Goal: Task Accomplishment & Management: Use online tool/utility

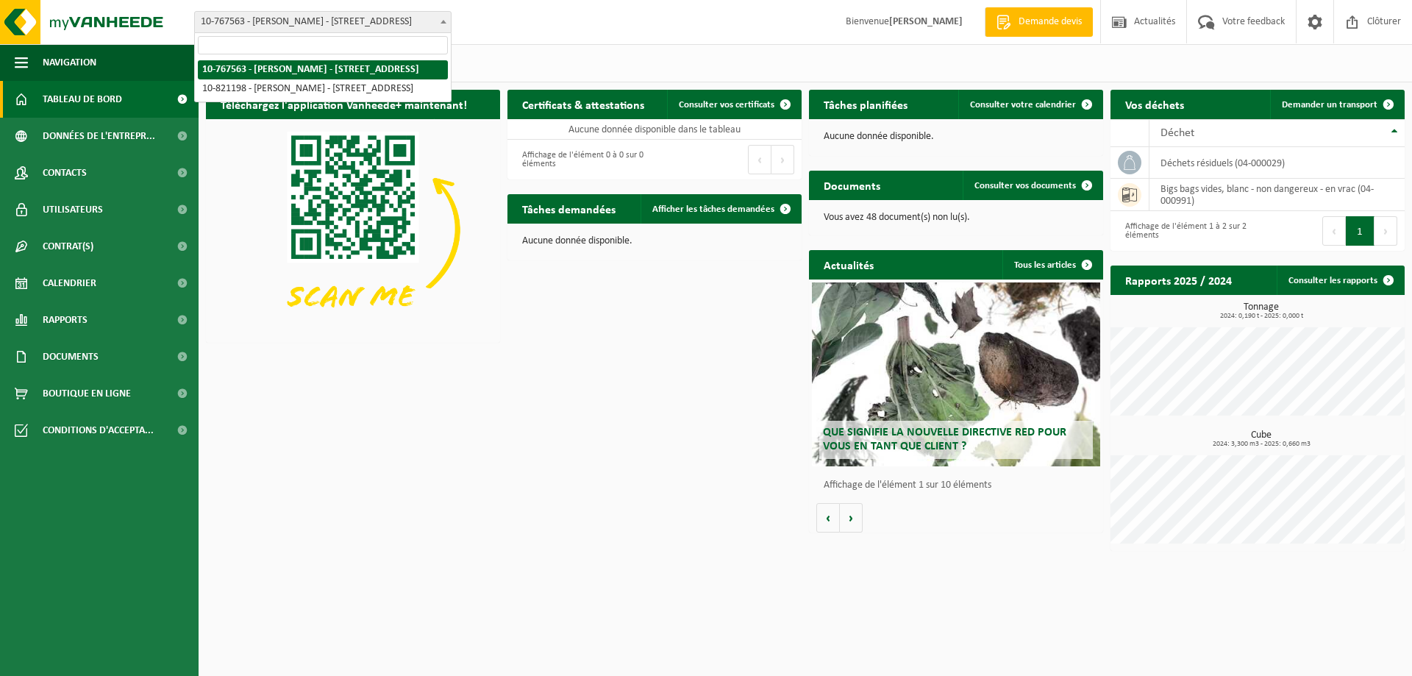
click at [383, 19] on span "10-767563 - [PERSON_NAME] - [STREET_ADDRESS]" at bounding box center [323, 22] width 256 height 21
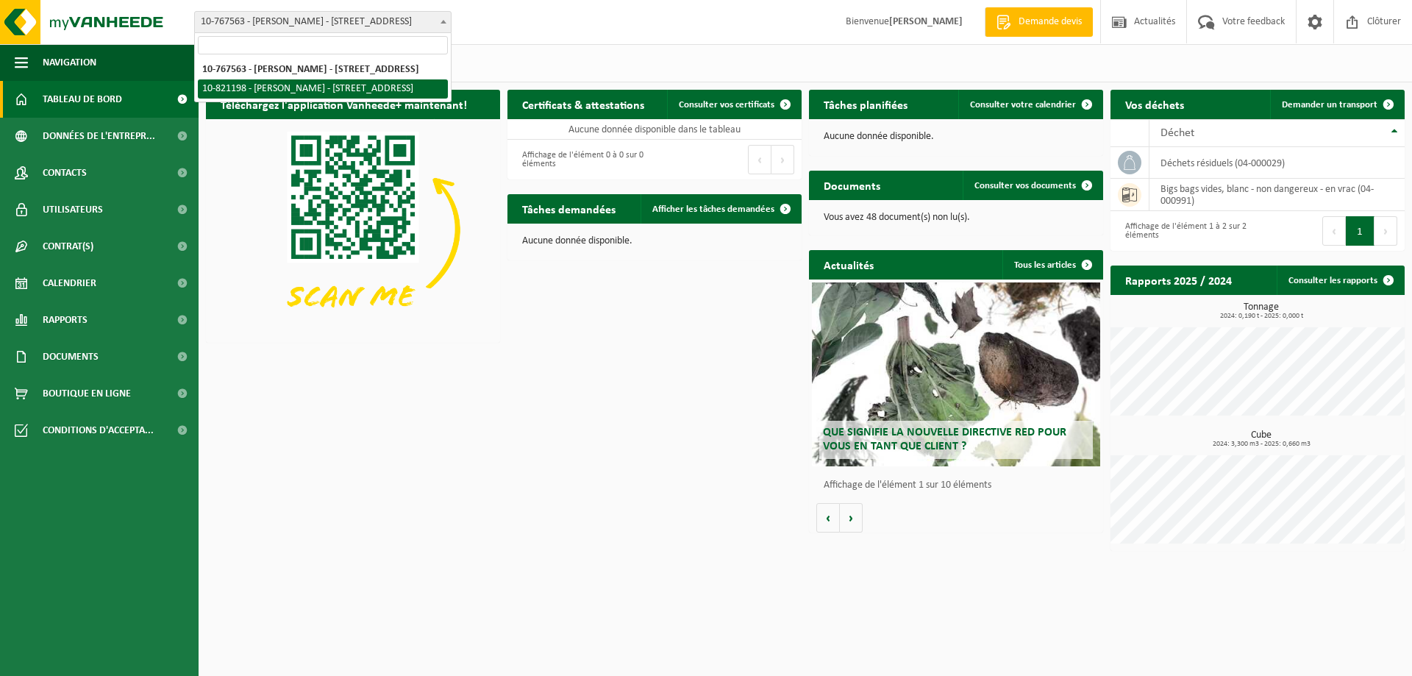
select select "39991"
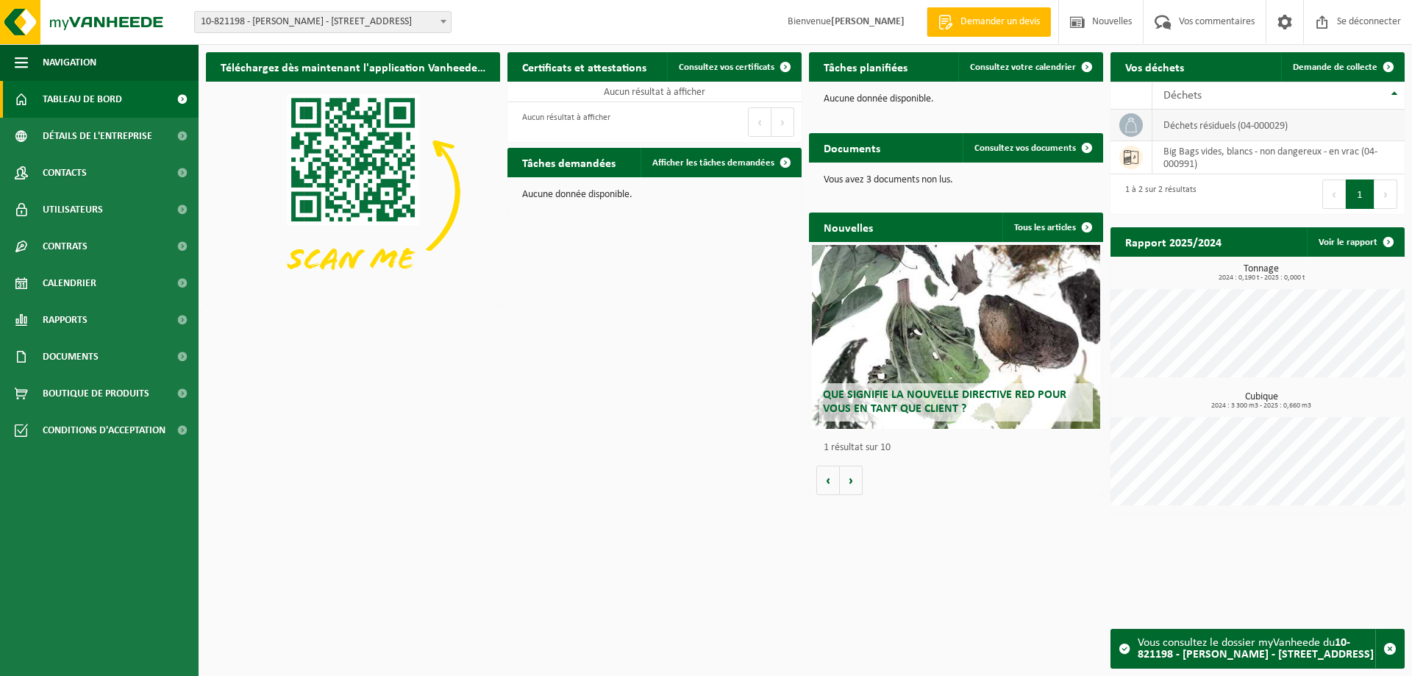
click at [1235, 129] on font "déchets résiduels (04-000029)" at bounding box center [1226, 125] width 124 height 11
click at [1319, 64] on font "Demande de collecte" at bounding box center [1335, 68] width 85 height 10
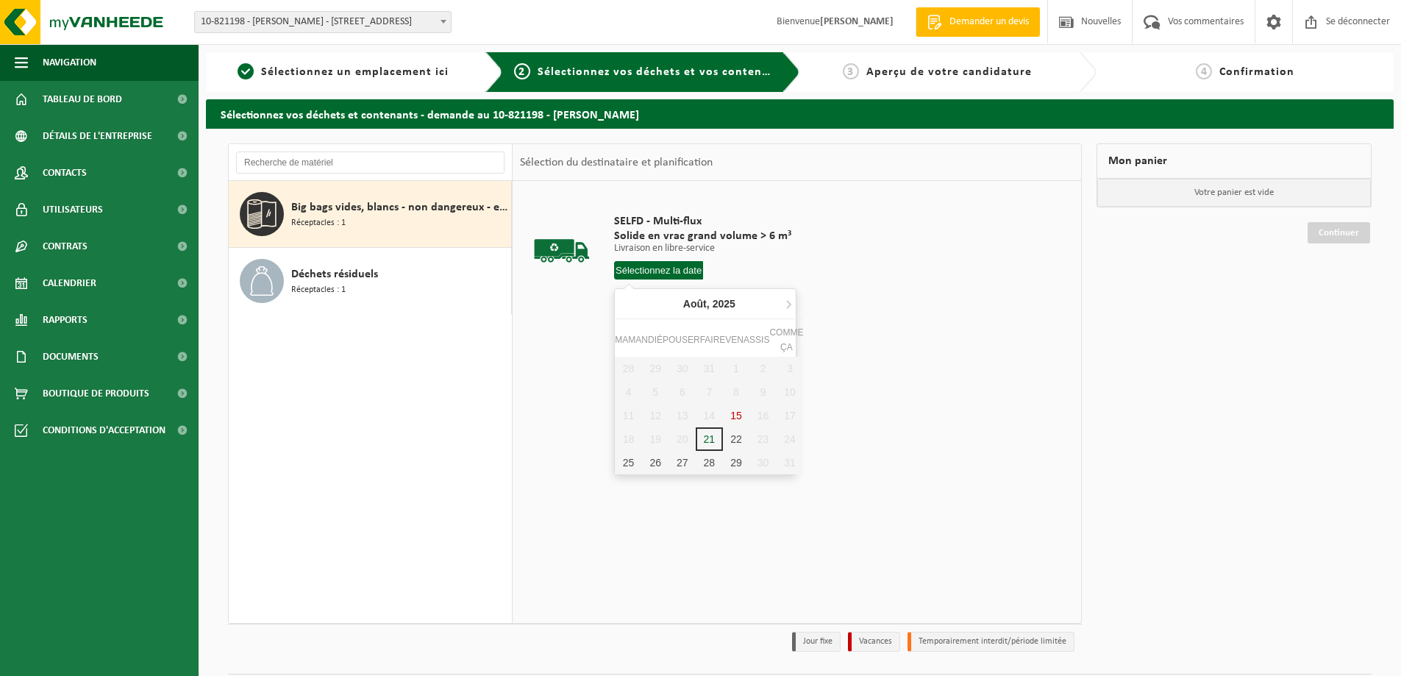
drag, startPoint x: 664, startPoint y: 274, endPoint x: 1003, endPoint y: 344, distance: 346.2
click at [1007, 346] on div "SELFD - Multi-flux Solide en vrac grand volume > 6 m³ Livraison en libre-servic…" at bounding box center [797, 401] width 569 height 441
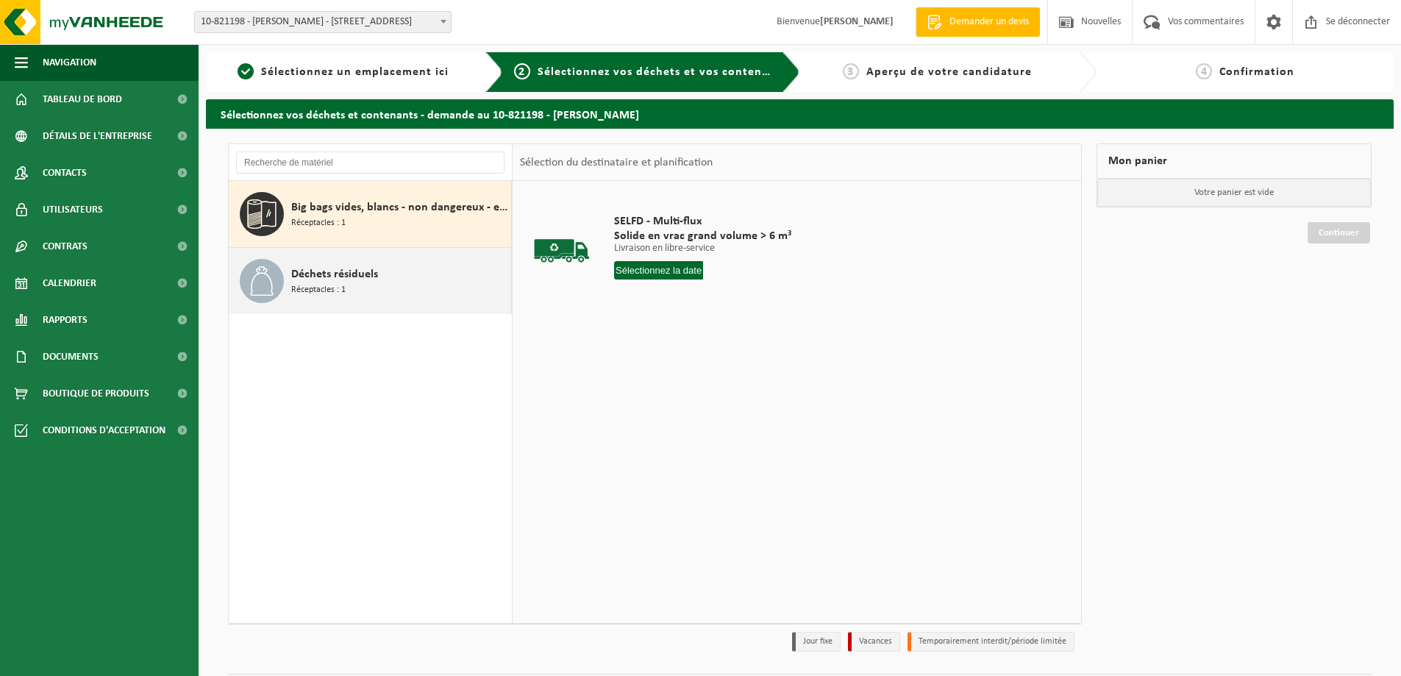
click at [328, 285] on span "Réceptacles : 1" at bounding box center [318, 290] width 54 height 14
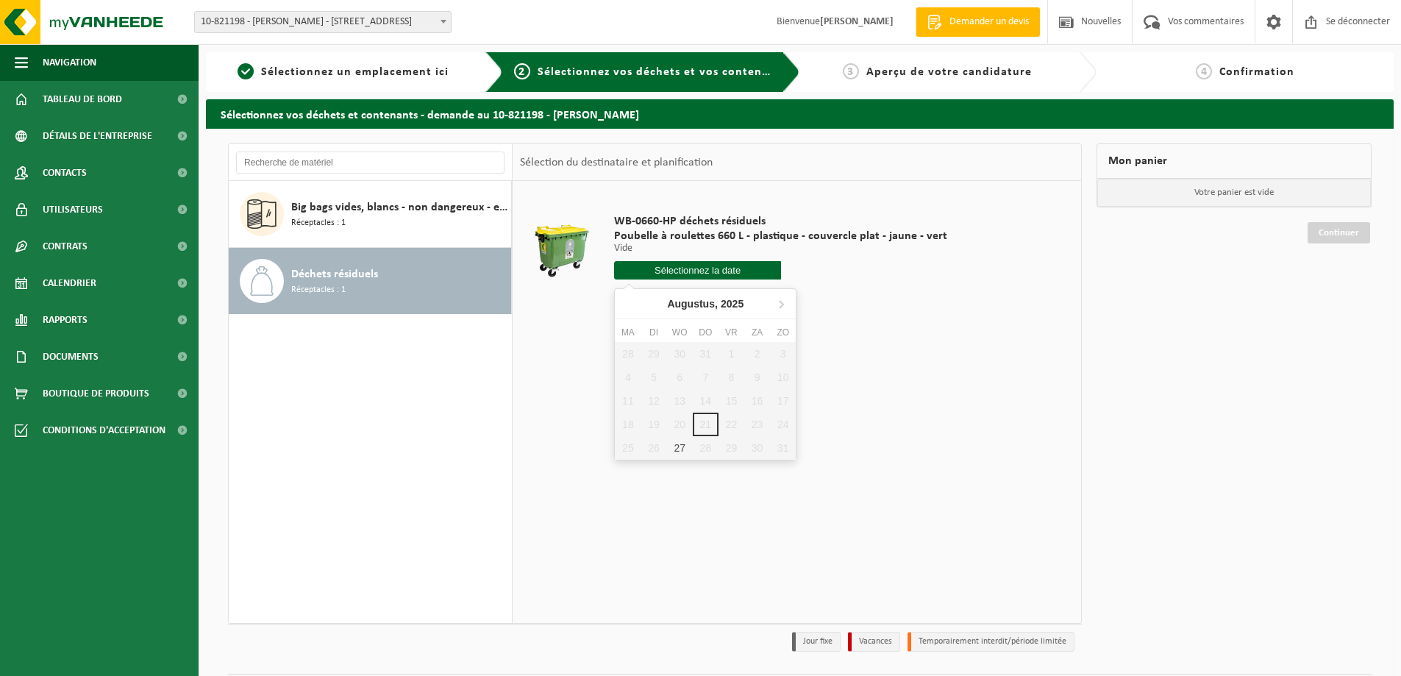
click at [680, 269] on input "text" at bounding box center [697, 270] width 167 height 18
click at [686, 459] on font "27" at bounding box center [683, 463] width 12 height 12
type input "Van 2025-08-27"
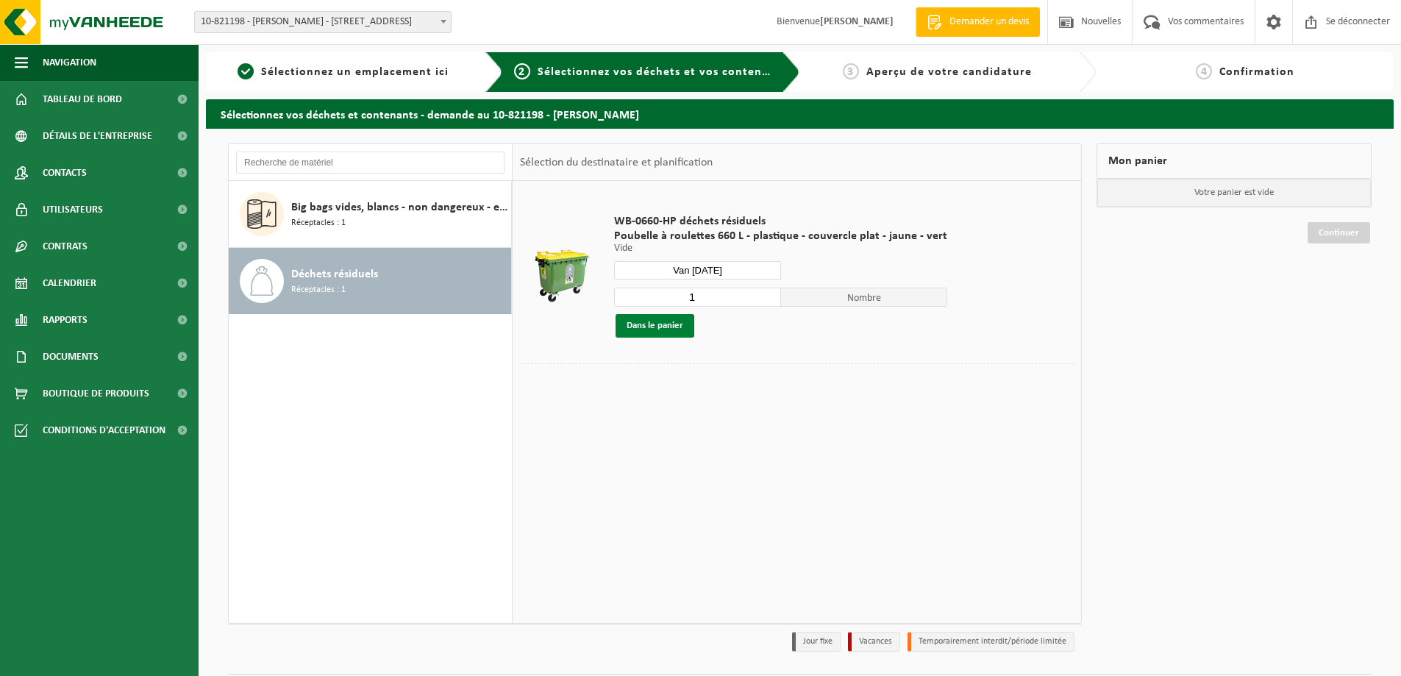
click at [664, 327] on font "Dans le panier" at bounding box center [655, 326] width 57 height 10
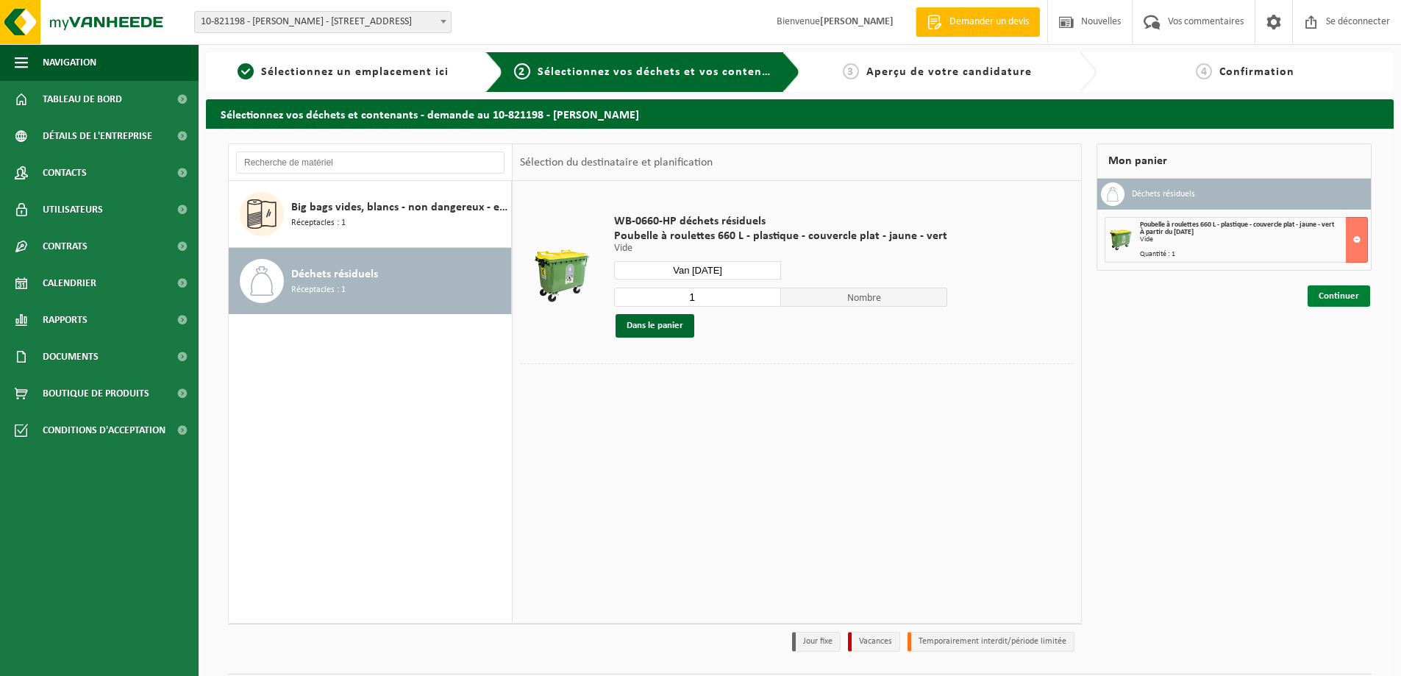
click at [1335, 296] on font "Continuer" at bounding box center [1339, 296] width 40 height 10
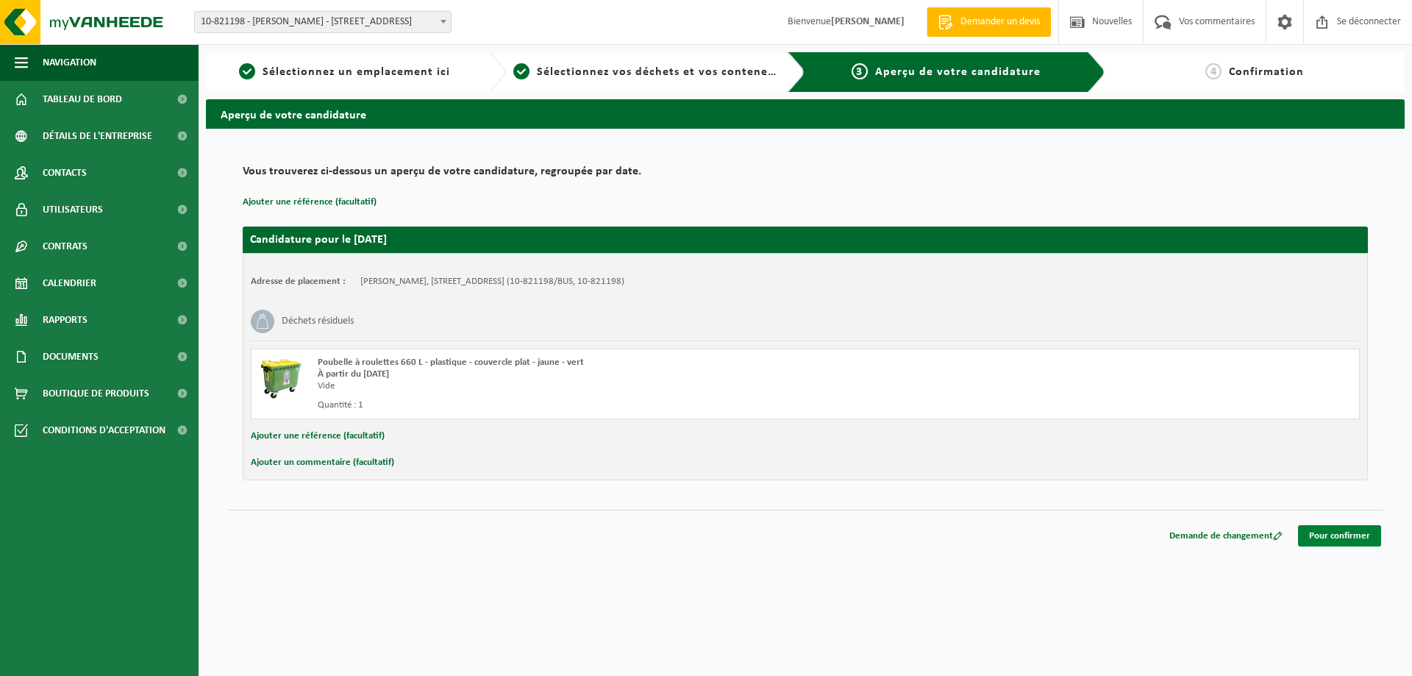
click at [1331, 535] on font "Pour confirmer" at bounding box center [1339, 536] width 61 height 10
